Goal: Task Accomplishment & Management: Use online tool/utility

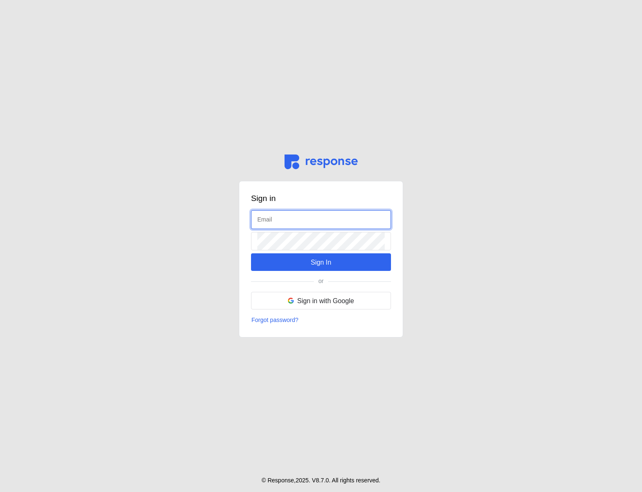
click at [289, 220] on input "text" at bounding box center [320, 220] width 127 height 18
type input "[EMAIL_ADDRESS][DOMAIN_NAME]"
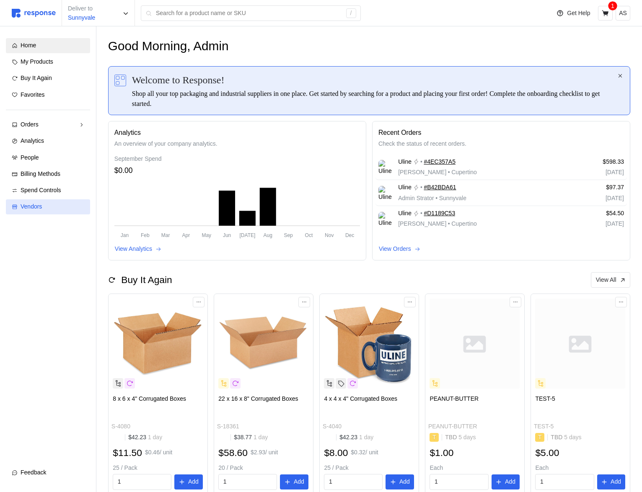
click at [61, 209] on div "Vendors" at bounding box center [53, 206] width 64 height 9
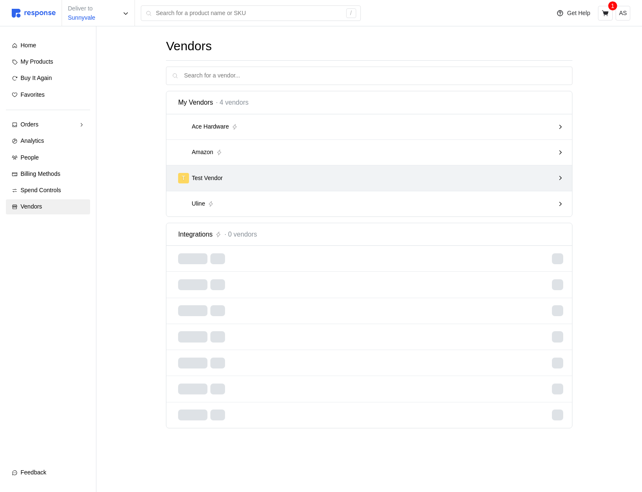
click at [310, 178] on div "T Test Vendor" at bounding box center [366, 178] width 376 height 10
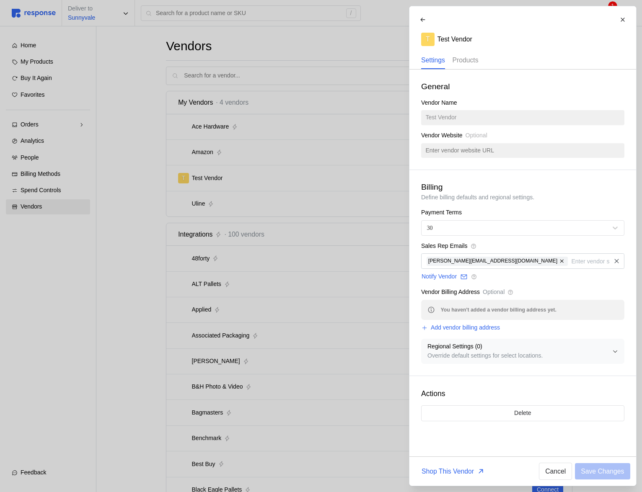
click at [466, 63] on p "Products" at bounding box center [465, 60] width 26 height 10
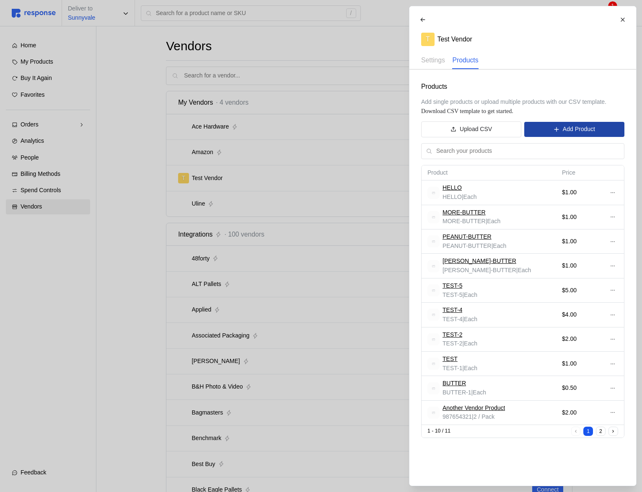
click at [605, 128] on button "Add Product" at bounding box center [574, 129] width 100 height 15
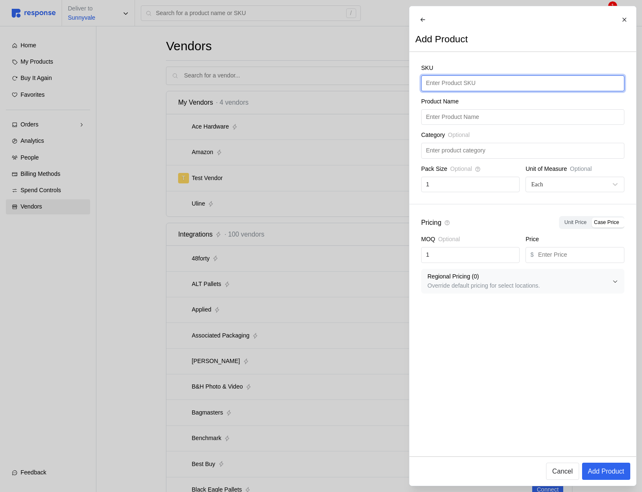
click at [471, 90] on input "text" at bounding box center [523, 83] width 194 height 15
type input "BACON"
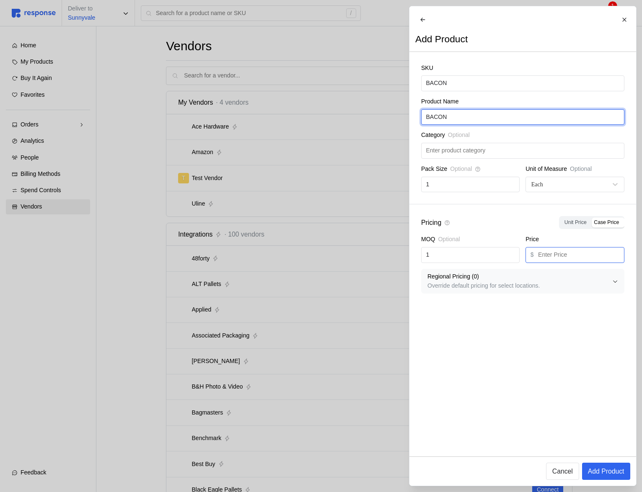
type input "BACON"
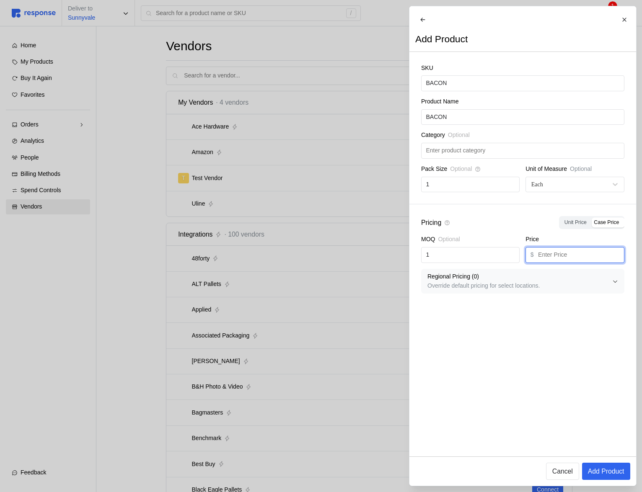
click at [550, 261] on input "text" at bounding box center [578, 255] width 81 height 15
type input "5"
click at [595, 468] on p "Add Product" at bounding box center [605, 471] width 36 height 10
